Goal: Task Accomplishment & Management: Use online tool/utility

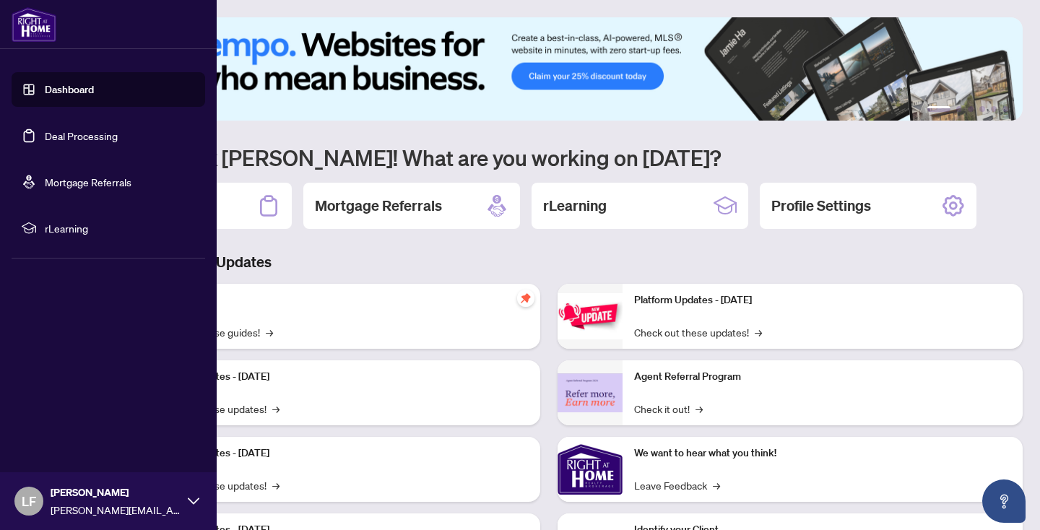
click at [118, 134] on link "Deal Processing" at bounding box center [81, 135] width 73 height 13
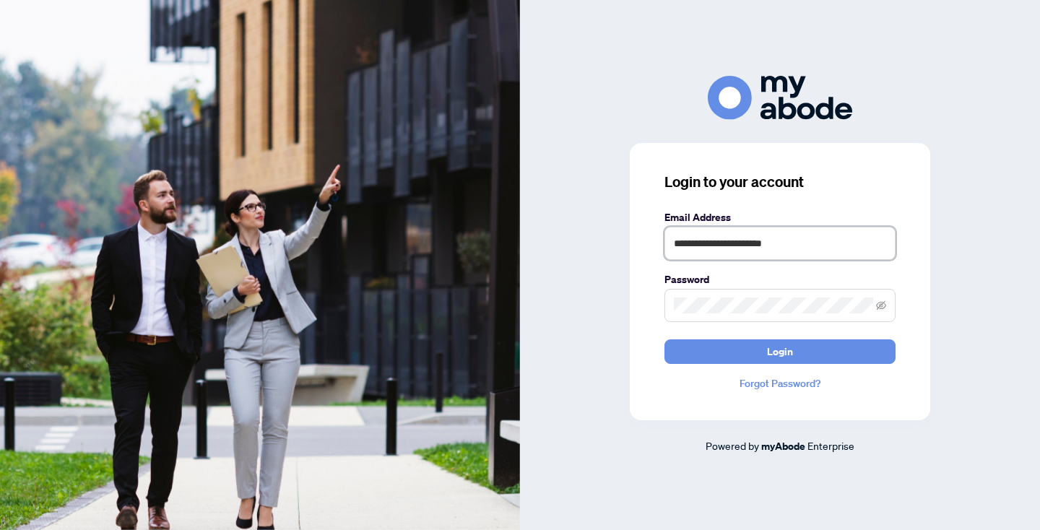
click at [824, 245] on input "**********" at bounding box center [779, 243] width 231 height 33
type input "**********"
click at [789, 349] on span "Login" at bounding box center [780, 351] width 26 height 23
